Goal: Task Accomplishment & Management: Use online tool/utility

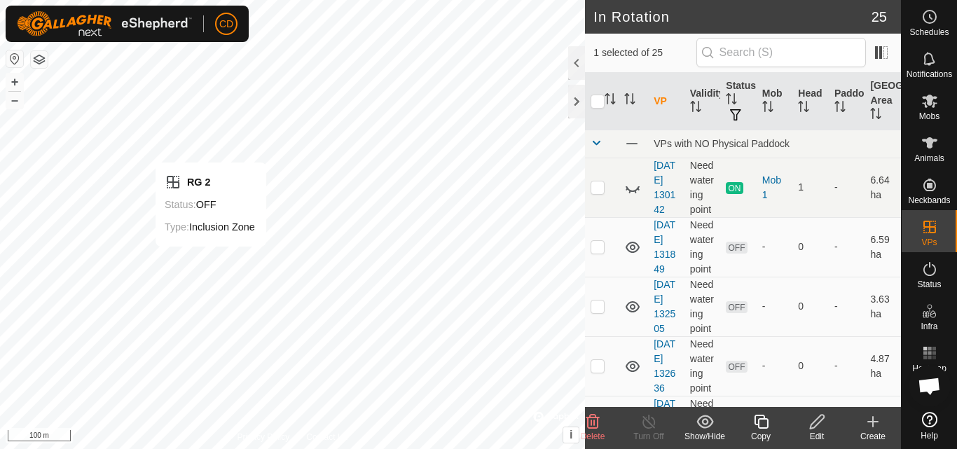
checkbox input "true"
checkbox input "false"
click at [816, 428] on icon at bounding box center [817, 421] width 18 height 17
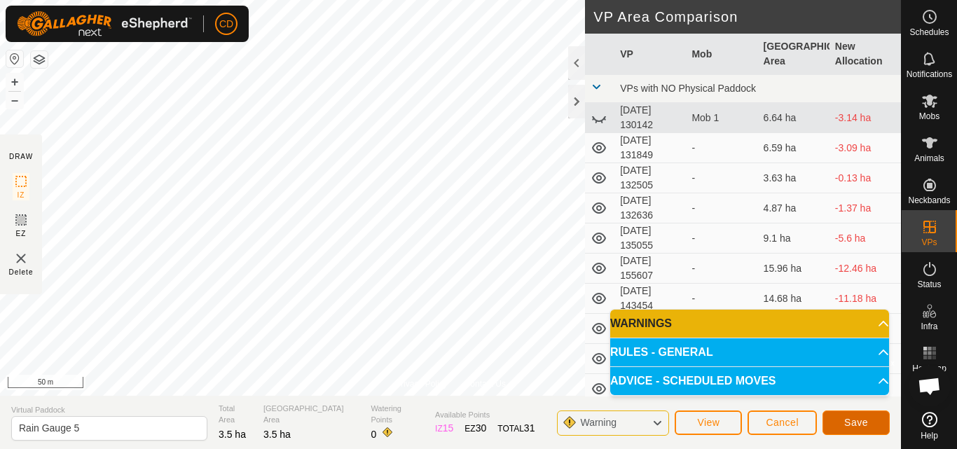
click at [857, 417] on span "Save" at bounding box center [856, 422] width 24 height 11
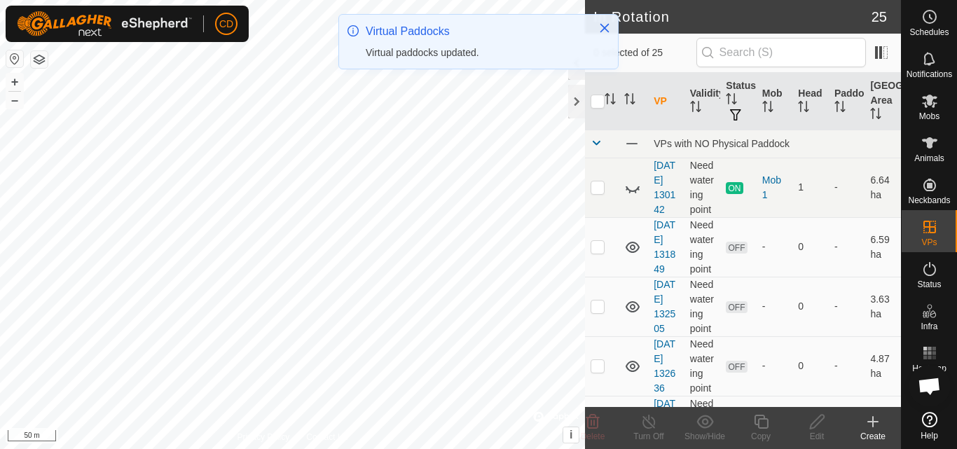
checkbox input "true"
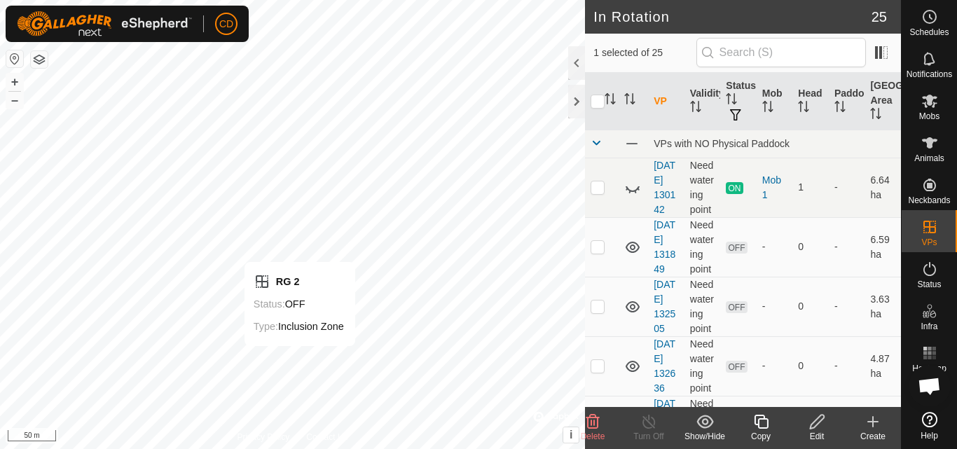
checkbox input "true"
checkbox input "false"
click at [921, 109] on es-mob-svg-icon at bounding box center [929, 101] width 25 height 22
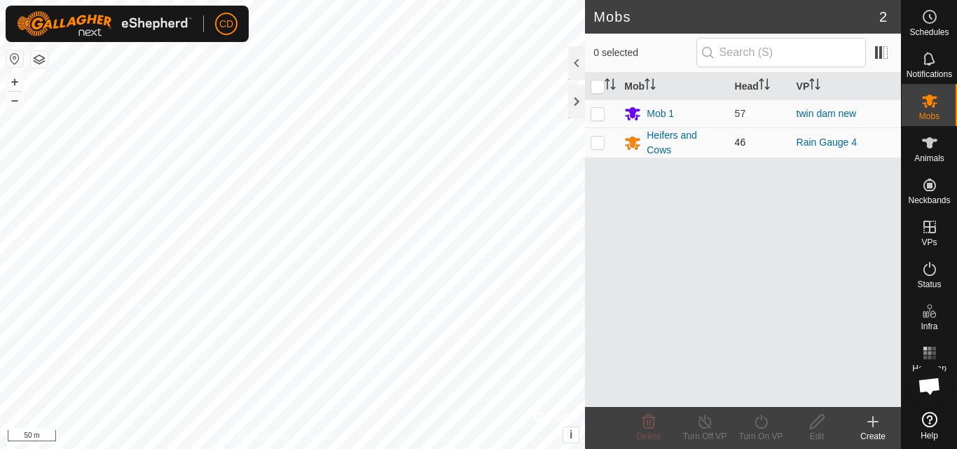
click at [599, 142] on p-checkbox at bounding box center [597, 142] width 14 height 11
checkbox input "true"
click at [761, 426] on icon at bounding box center [761, 421] width 18 height 17
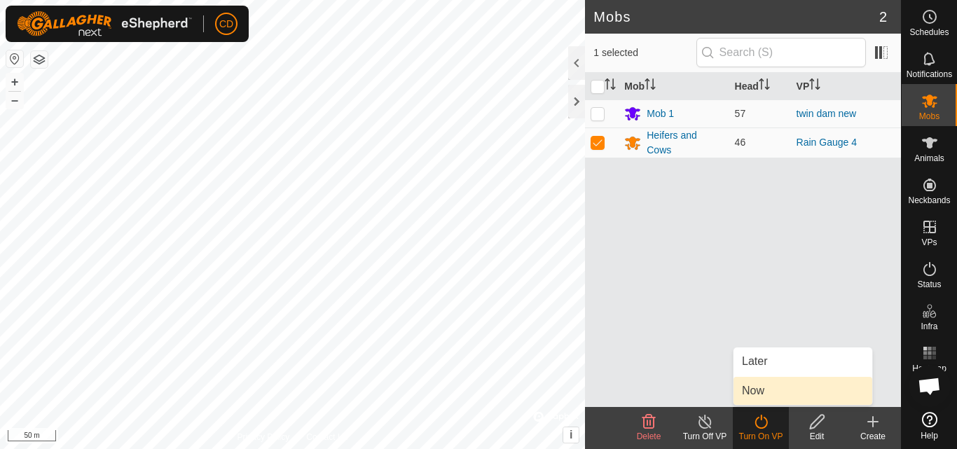
click at [763, 387] on link "Now" at bounding box center [802, 391] width 139 height 28
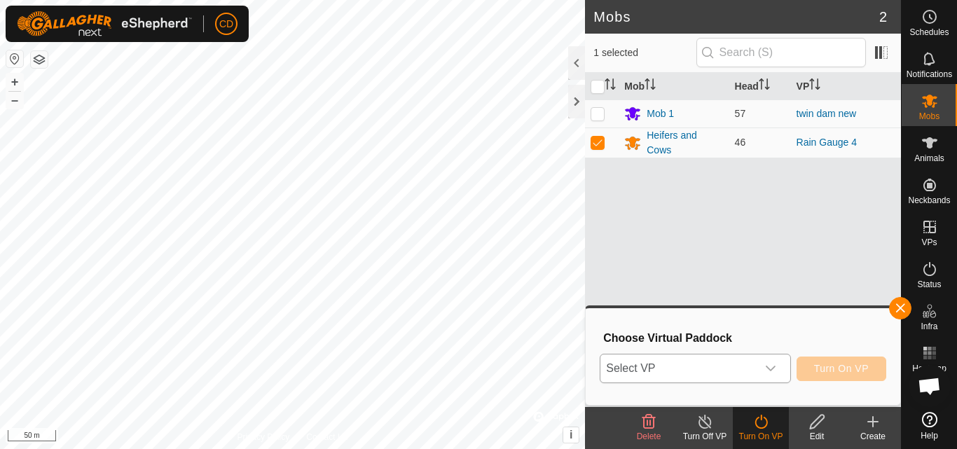
click at [749, 374] on span "Select VP" at bounding box center [677, 368] width 155 height 28
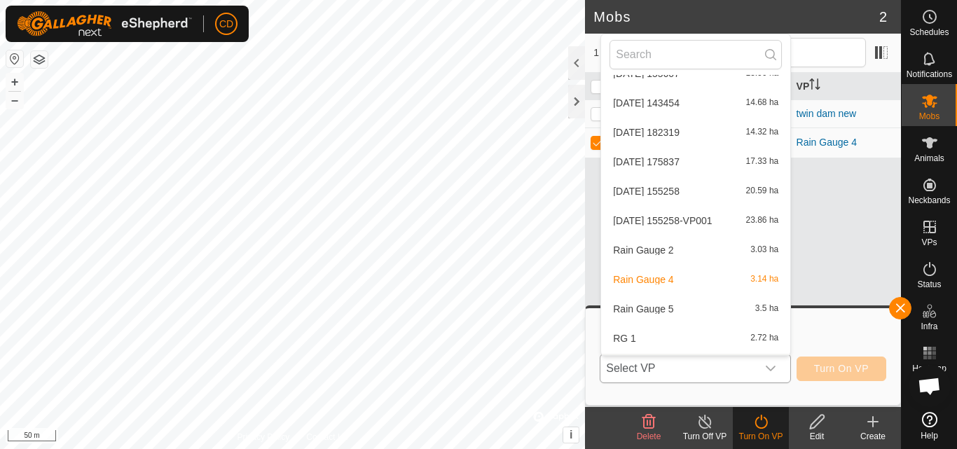
scroll to position [276, 0]
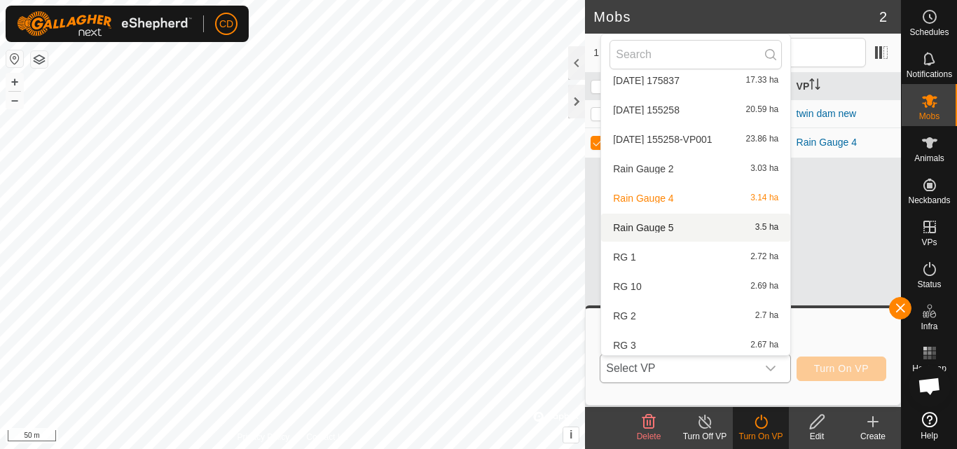
click at [664, 229] on li "Rain Gauge 5 3.5 ha" at bounding box center [695, 228] width 189 height 28
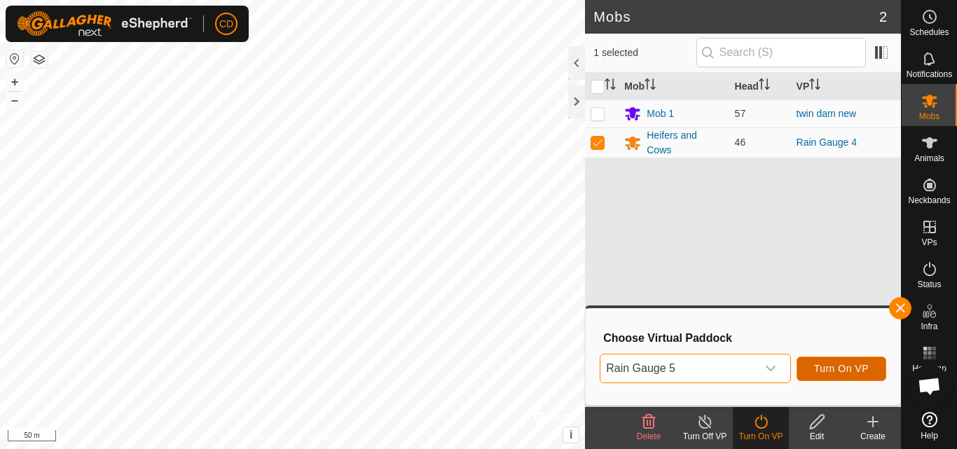
click at [833, 371] on span "Turn On VP" at bounding box center [841, 368] width 55 height 11
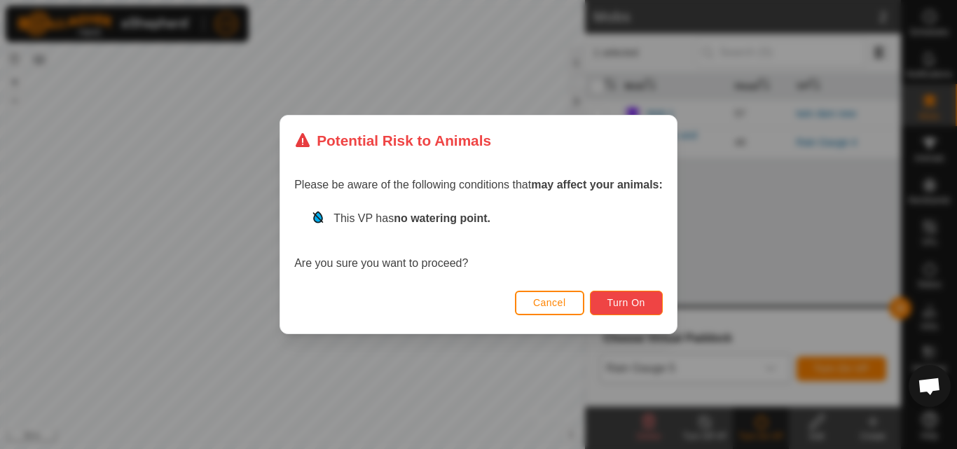
click at [652, 295] on button "Turn On" at bounding box center [626, 303] width 73 height 25
